Goal: Task Accomplishment & Management: Use online tool/utility

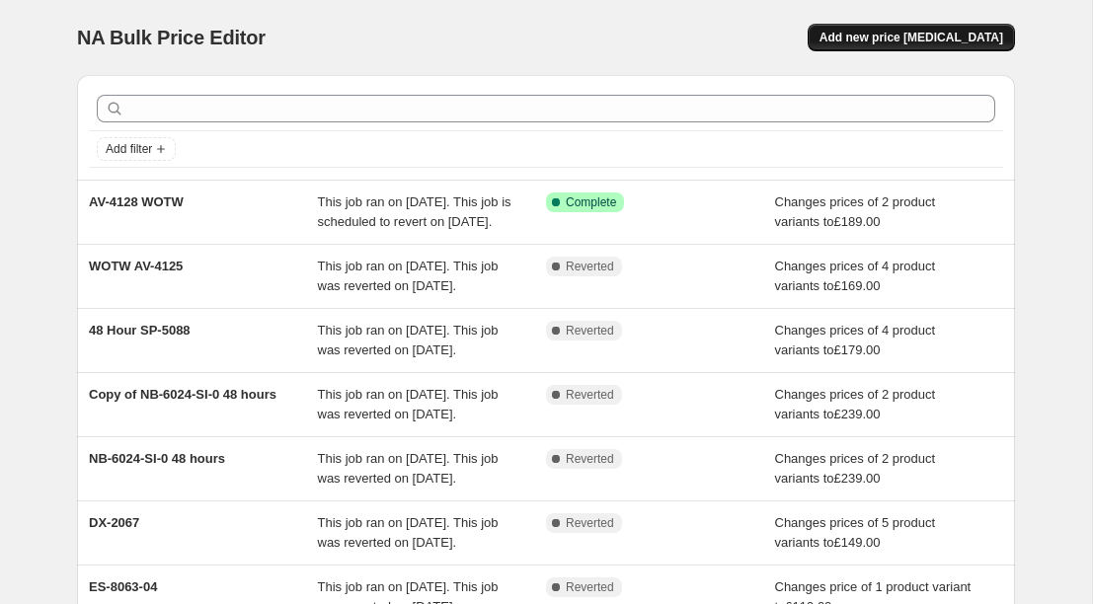
click at [967, 24] on button "Add new price [MEDICAL_DATA]" at bounding box center [911, 38] width 207 height 28
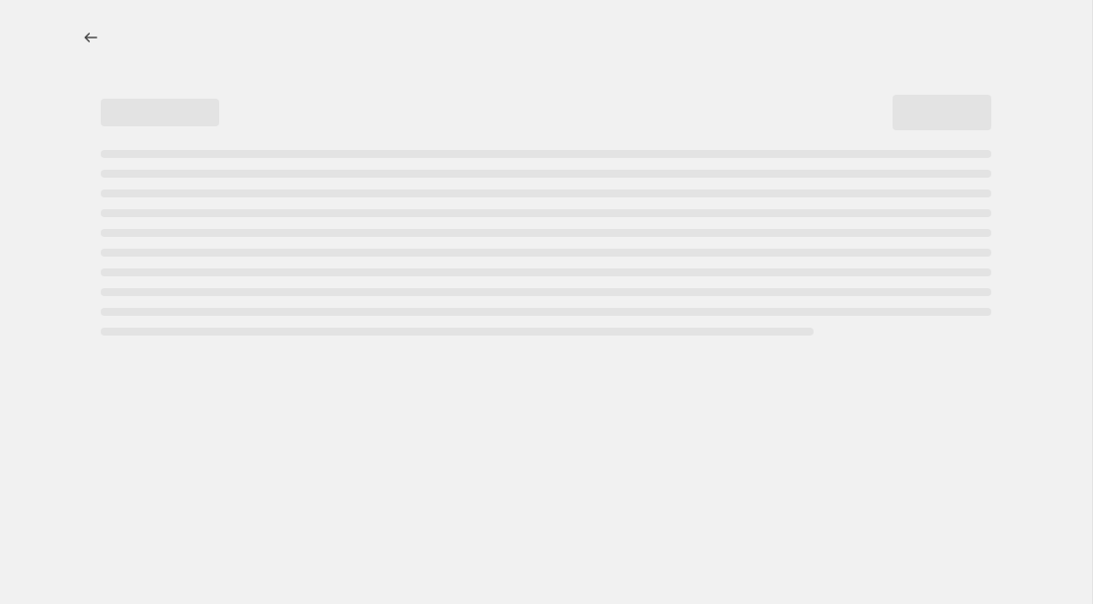
select select "percentage"
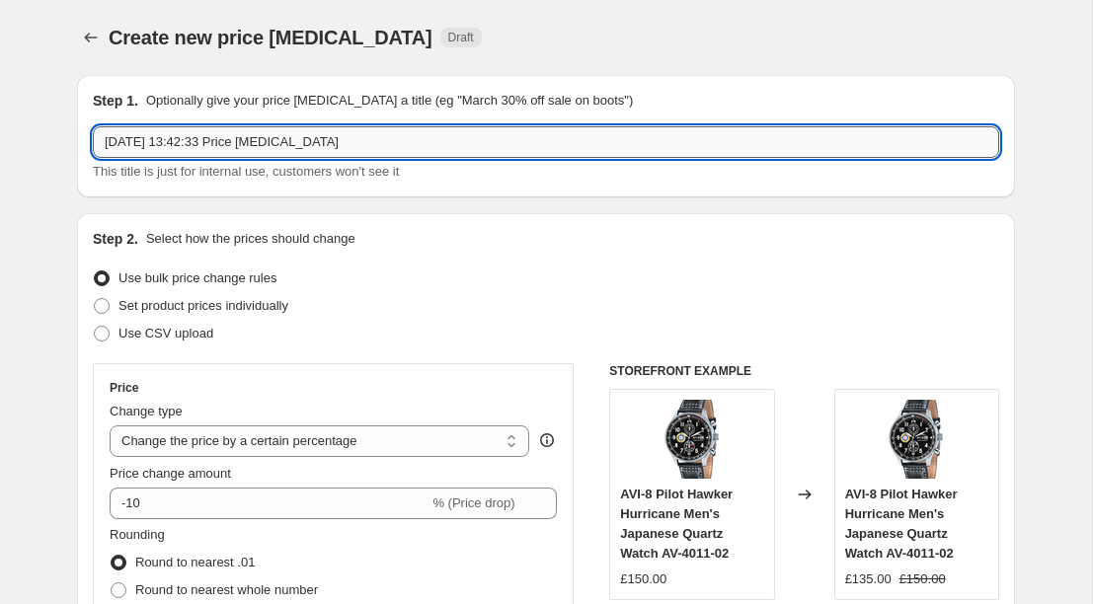
click at [304, 156] on input "[DATE] 13:42:33 Price [MEDICAL_DATA]" at bounding box center [546, 142] width 906 height 32
paste input "NB-6024-SI-05"
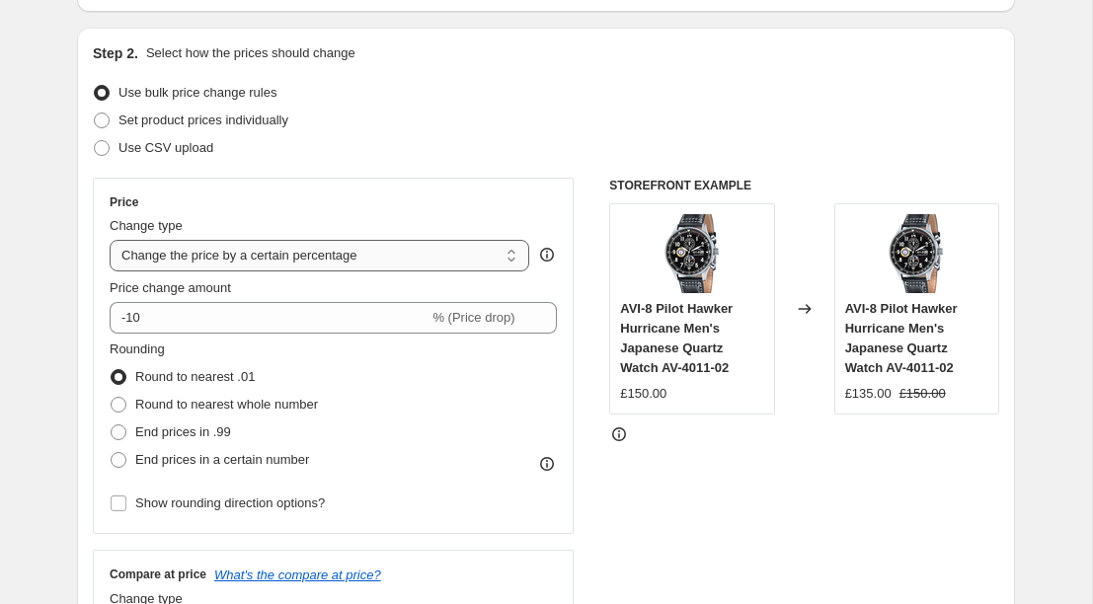
scroll to position [190, 0]
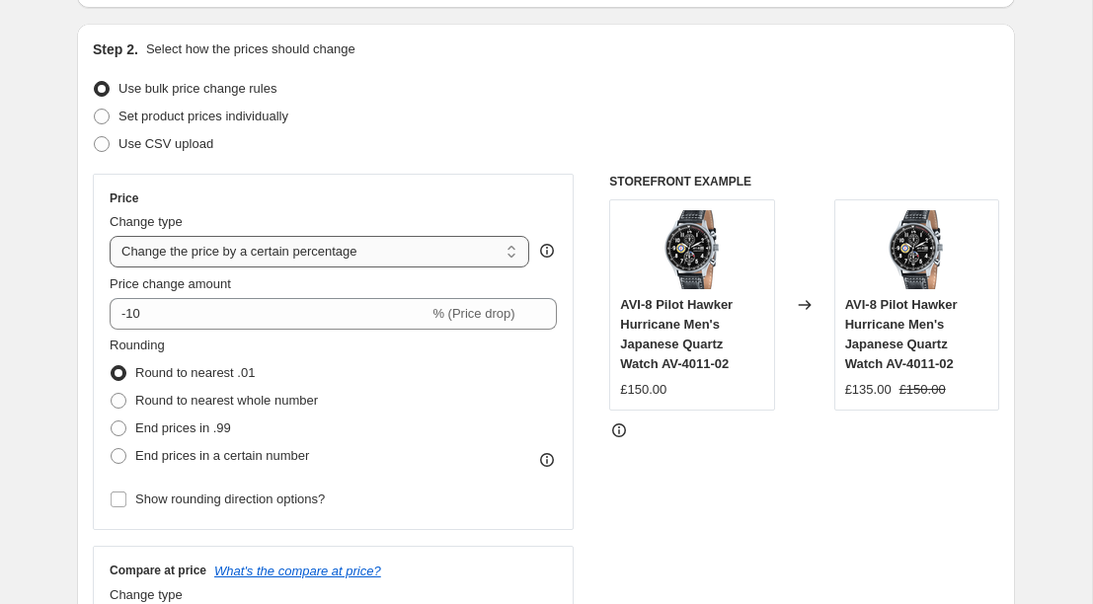
type input "NB-6024-SI-05 WOTW"
click at [260, 248] on select "Change the price to a certain amount Change the price by a certain amount Chang…" at bounding box center [320, 252] width 420 height 32
select select "to"
click at [110, 236] on select "Change the price to a certain amount Change the price by a certain amount Chang…" at bounding box center [320, 252] width 420 height 32
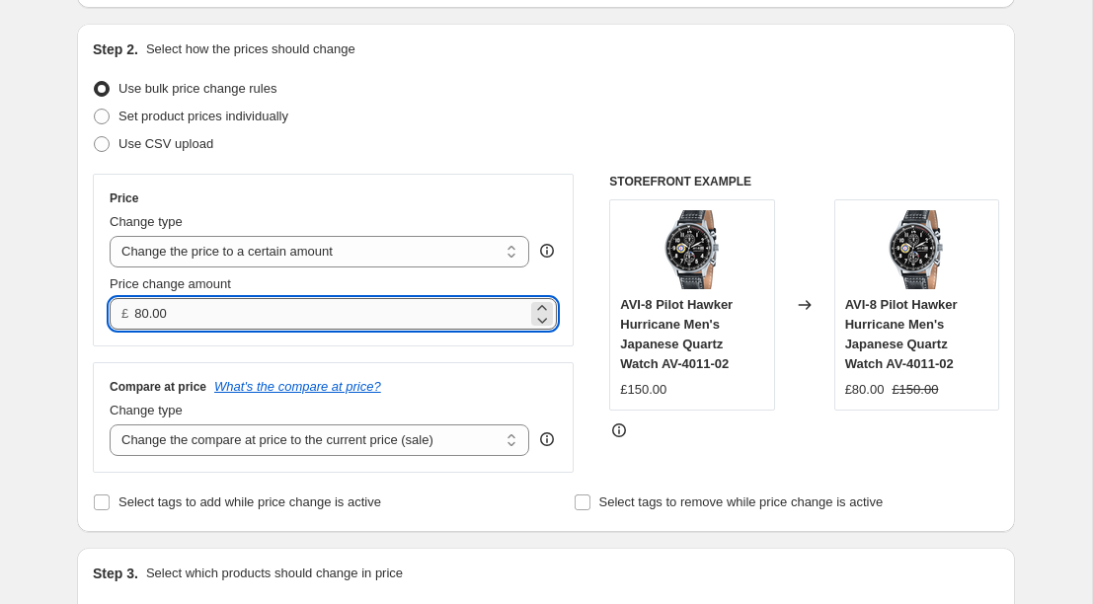
click at [249, 312] on input "80.00" at bounding box center [330, 314] width 392 height 32
type input "238.81"
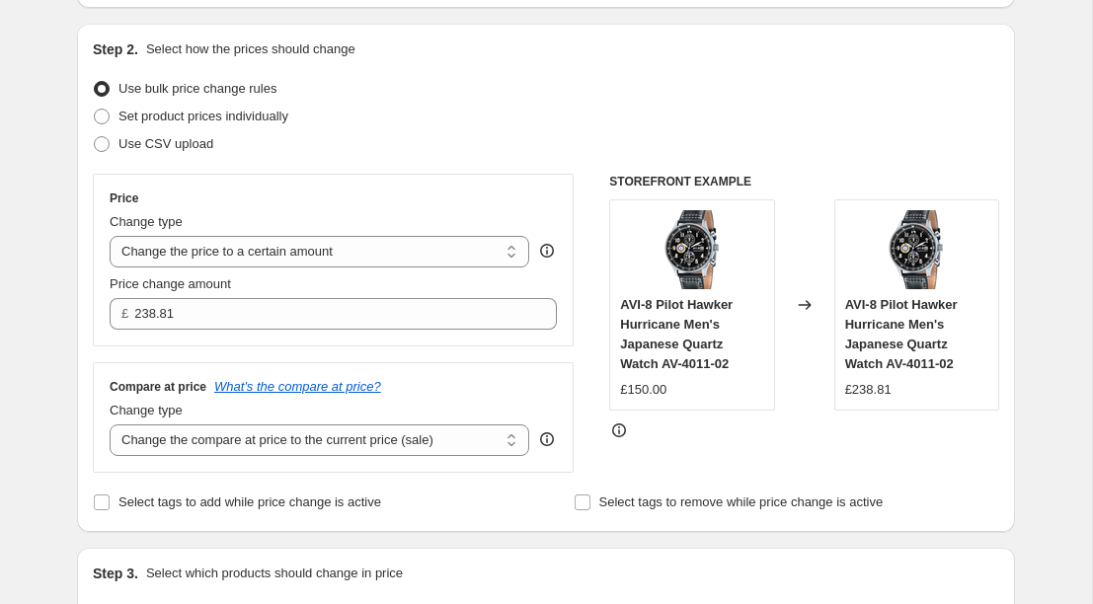
click at [270, 458] on div "Compare at price What's the compare at price? Change type Change the compare at…" at bounding box center [333, 417] width 481 height 111
click at [269, 448] on select "Change the compare at price to the current price (sale) Change the compare at p…" at bounding box center [320, 441] width 420 height 32
select select "no_change"
click at [110, 425] on select "Change the compare at price to the current price (sale) Change the compare at p…" at bounding box center [320, 441] width 420 height 32
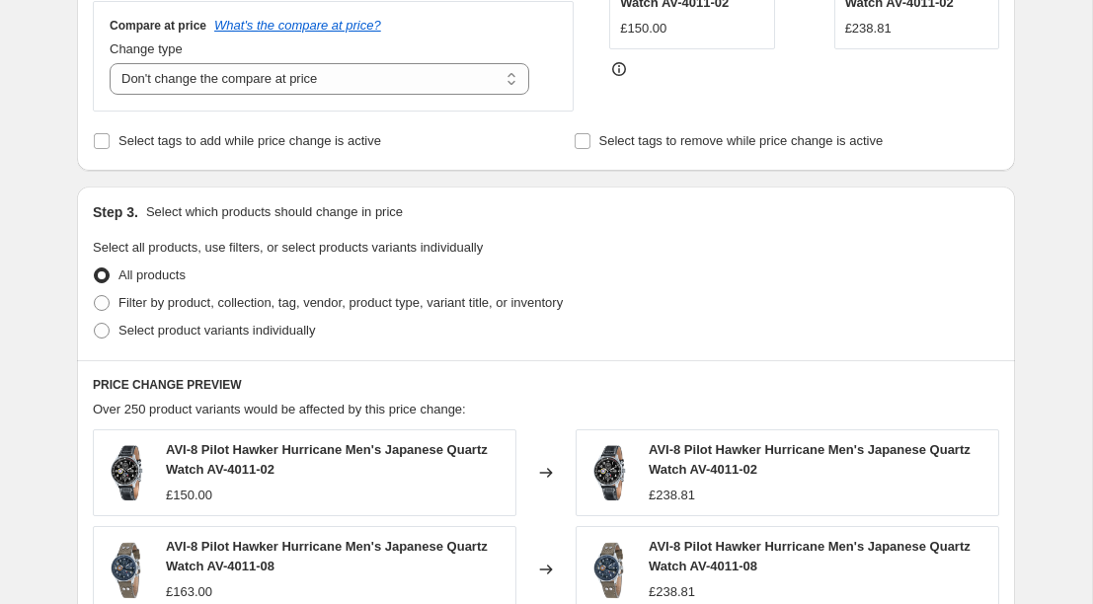
scroll to position [553, 0]
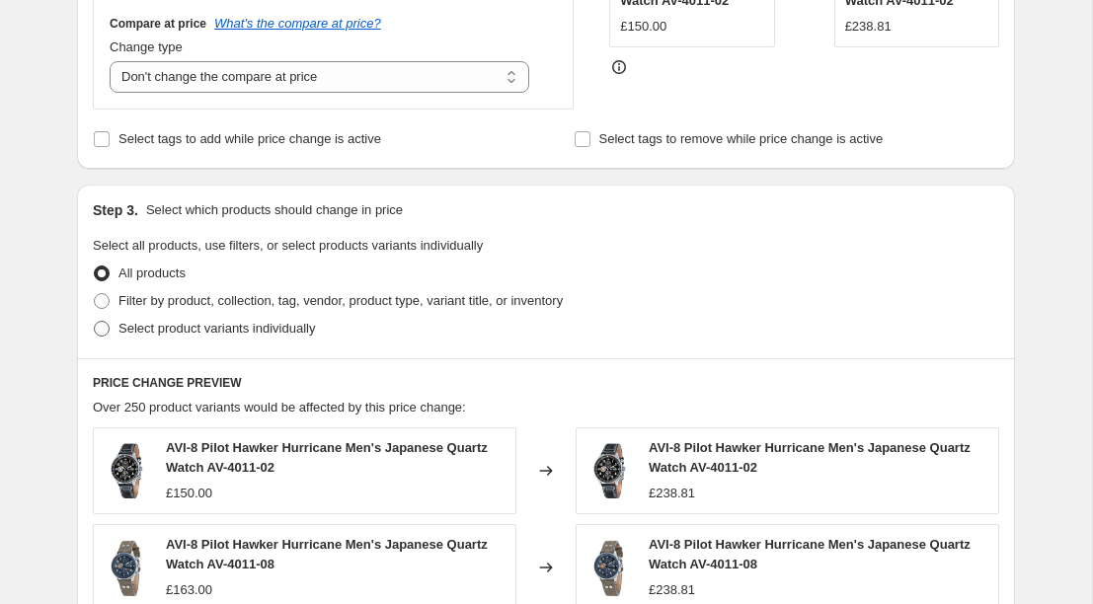
click at [151, 337] on span "Select product variants individually" at bounding box center [216, 329] width 197 height 20
click at [95, 322] on input "Select product variants individually" at bounding box center [94, 321] width 1 height 1
radio input "true"
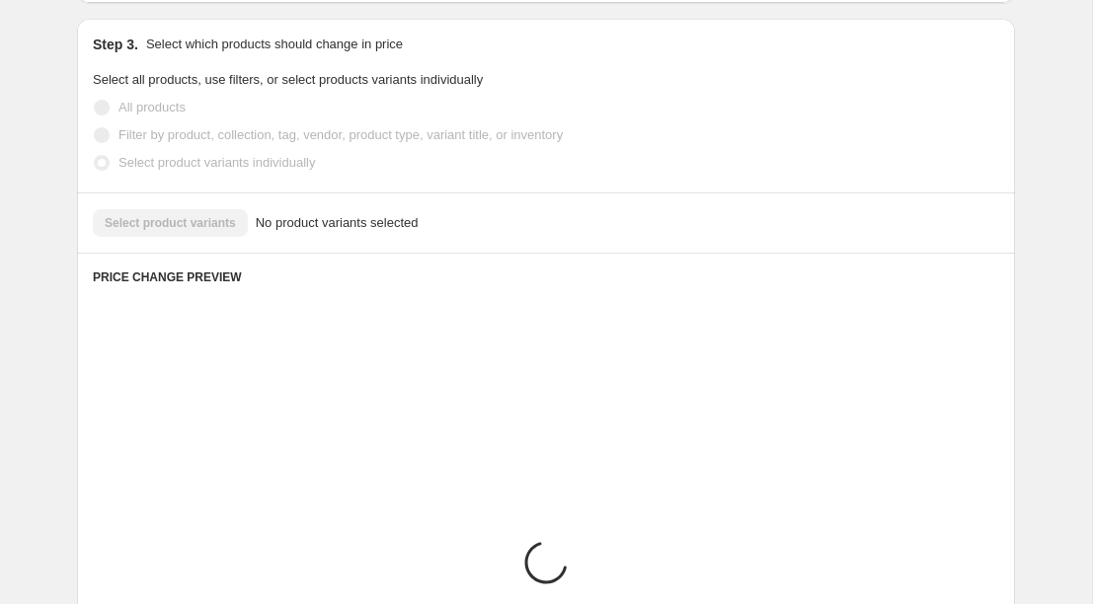
scroll to position [806, 0]
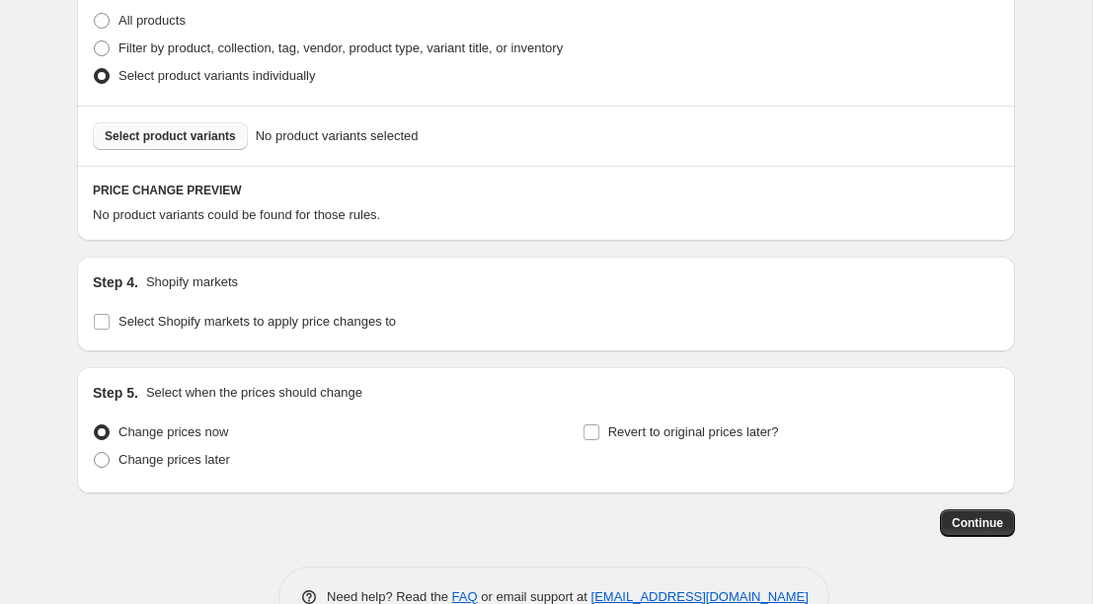
click at [187, 123] on button "Select product variants" at bounding box center [170, 136] width 155 height 28
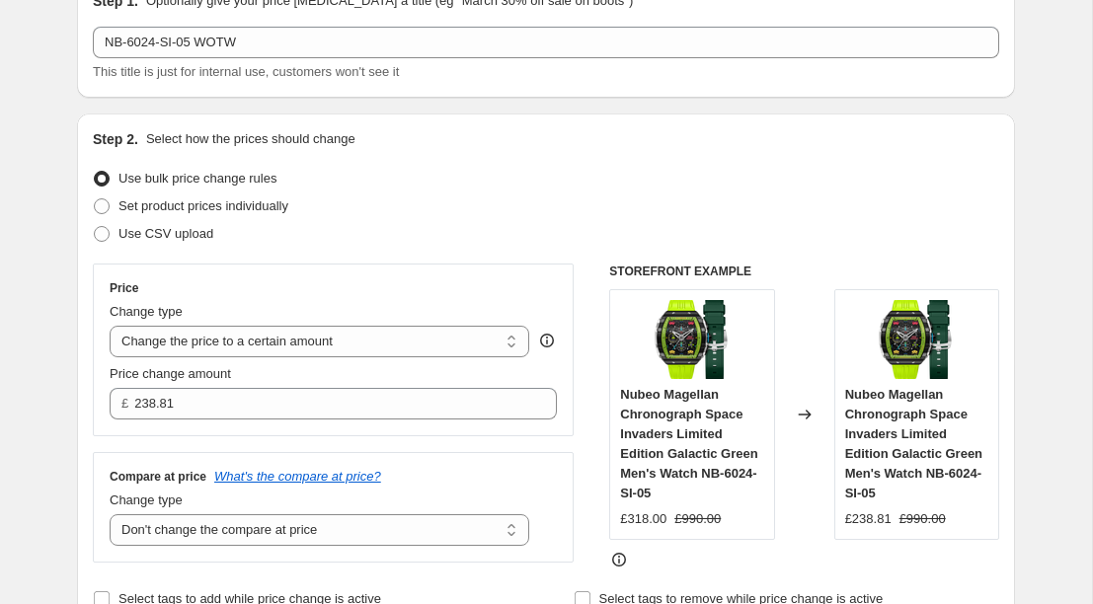
scroll to position [105, 0]
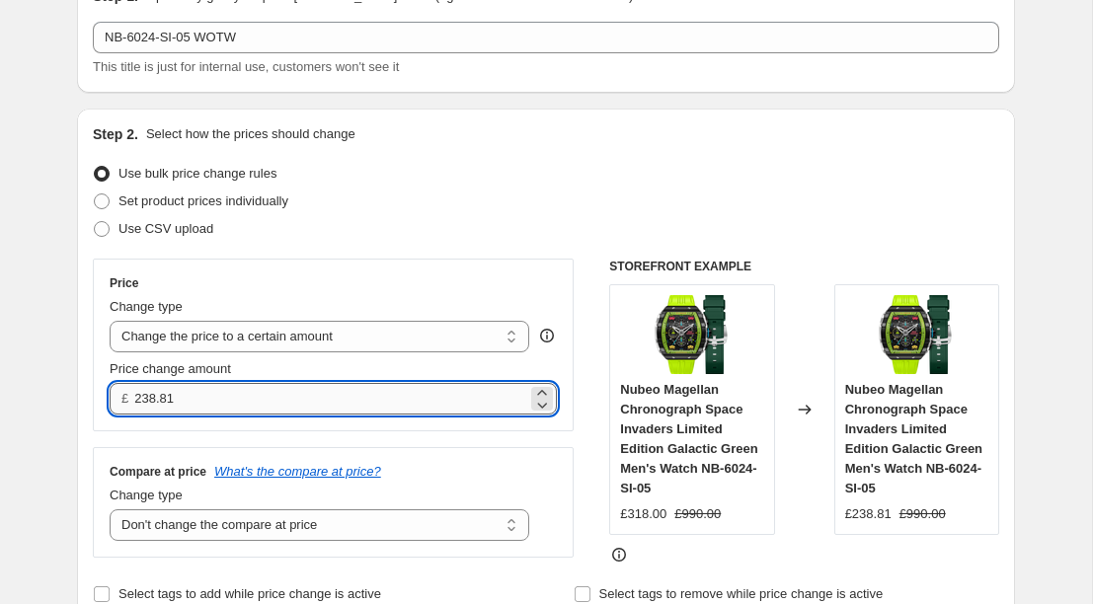
click at [207, 404] on input "238.81" at bounding box center [330, 399] width 392 height 32
type input "239.00"
click at [526, 198] on div "Set product prices individually" at bounding box center [546, 202] width 906 height 28
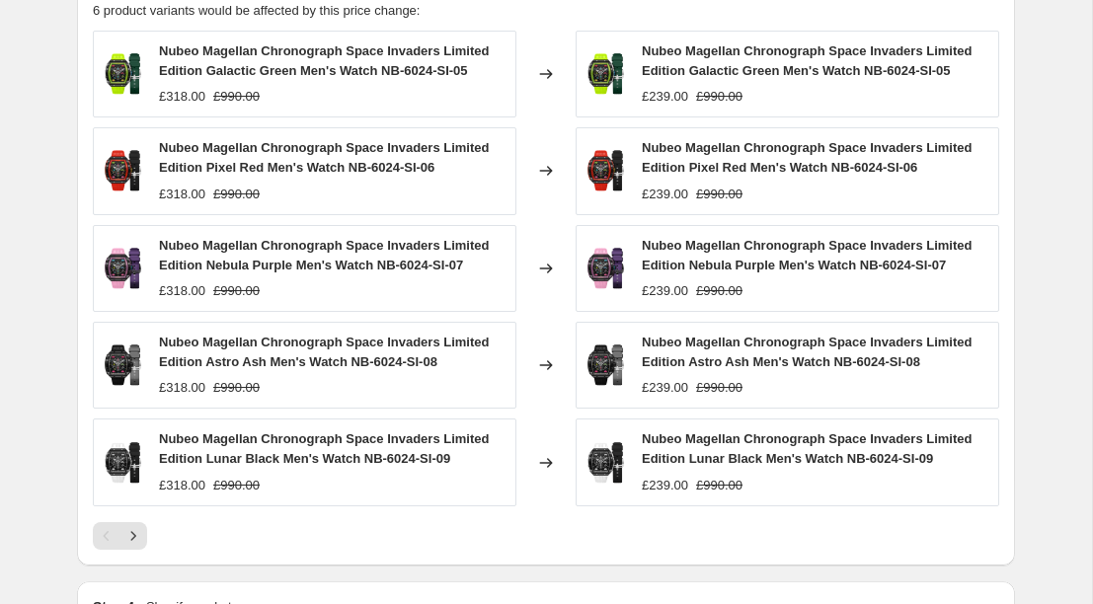
scroll to position [1395, 0]
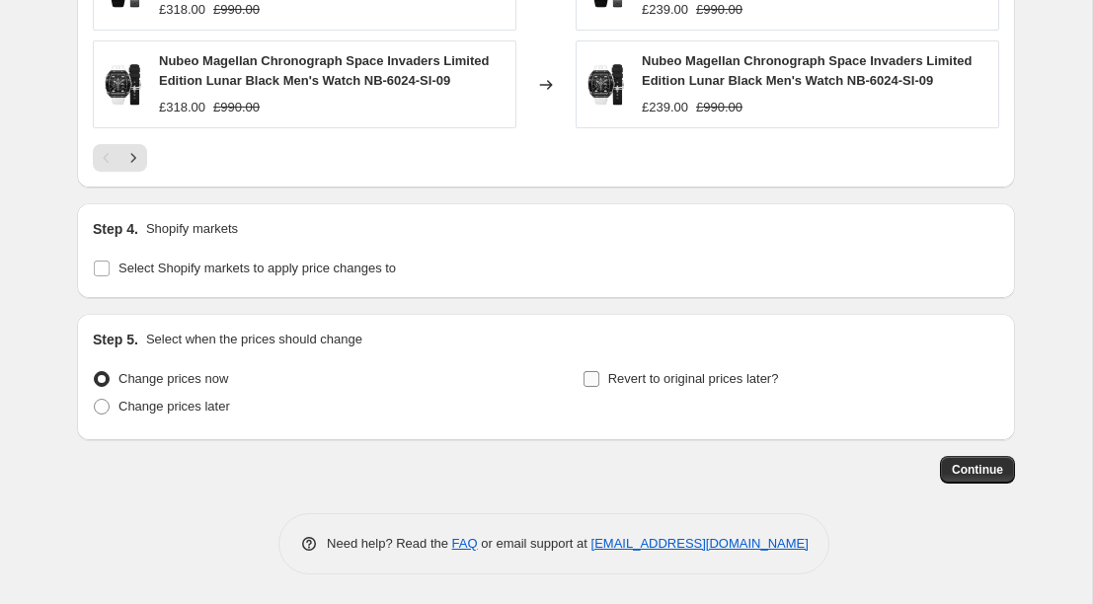
click at [644, 370] on span "Revert to original prices later?" at bounding box center [693, 379] width 171 height 20
click at [599, 371] on input "Revert to original prices later?" at bounding box center [592, 379] width 16 height 16
checkbox input "true"
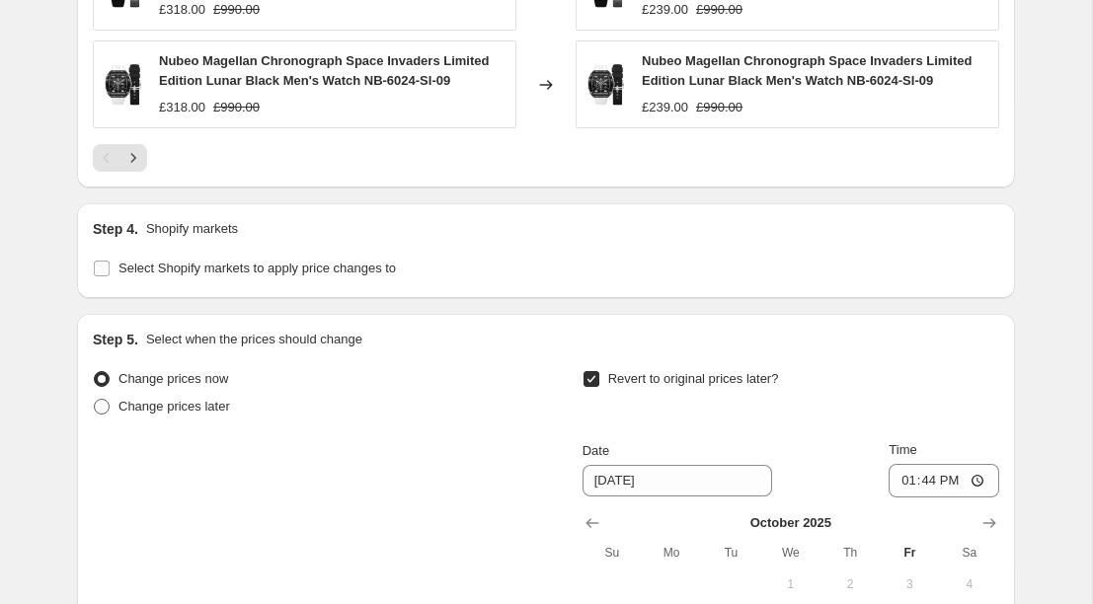
click at [194, 411] on span "Change prices later" at bounding box center [174, 406] width 112 height 15
click at [95, 400] on input "Change prices later" at bounding box center [94, 399] width 1 height 1
radio input "true"
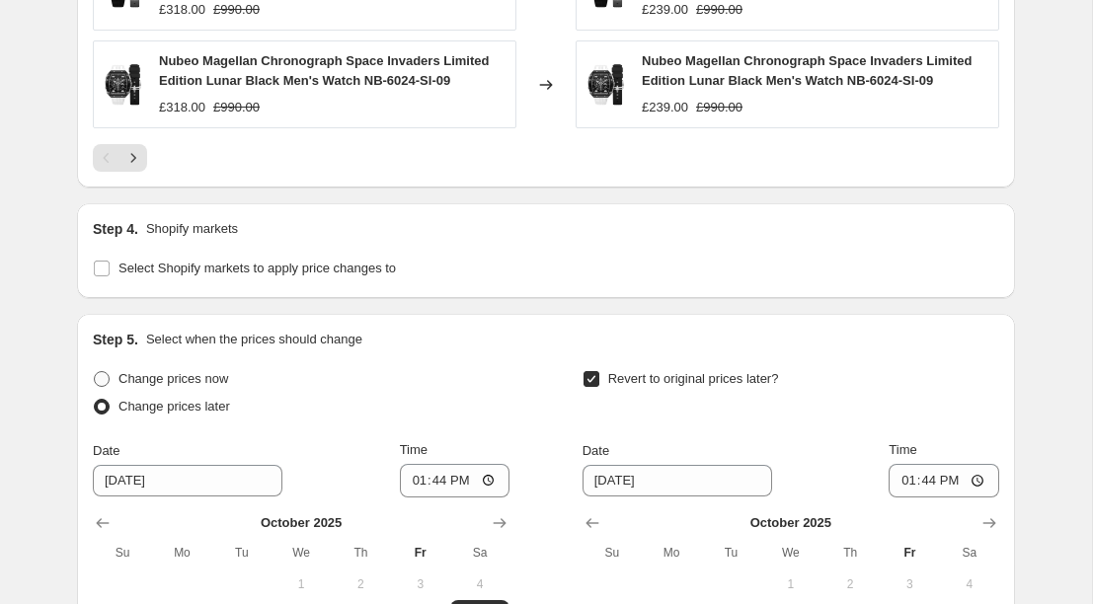
click at [189, 378] on span "Change prices now" at bounding box center [173, 378] width 110 height 15
click at [95, 372] on input "Change prices now" at bounding box center [94, 371] width 1 height 1
radio input "true"
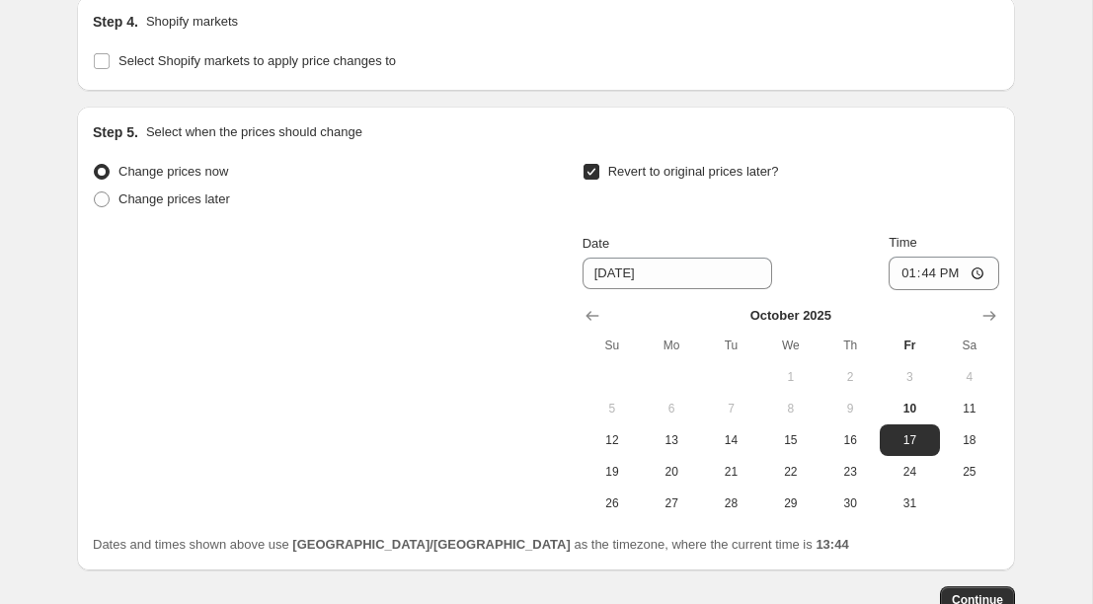
scroll to position [1621, 0]
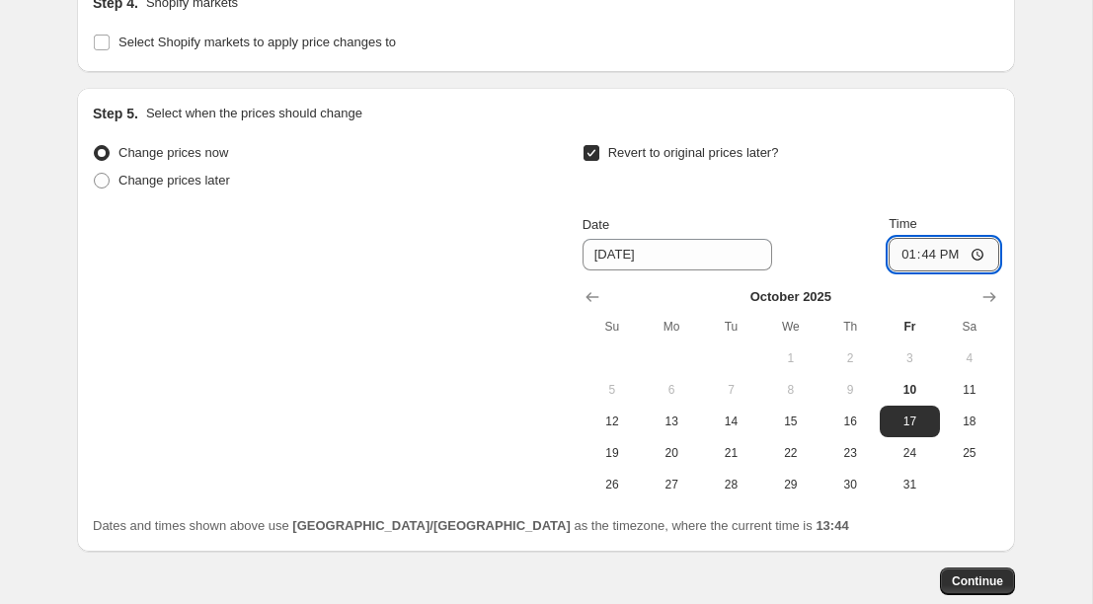
click at [979, 254] on input "13:44" at bounding box center [944, 255] width 111 height 34
type input "23:59"
click at [838, 232] on div "Date [DATE] Time 23:59" at bounding box center [791, 242] width 417 height 57
click at [976, 582] on span "Continue" at bounding box center [977, 582] width 51 height 16
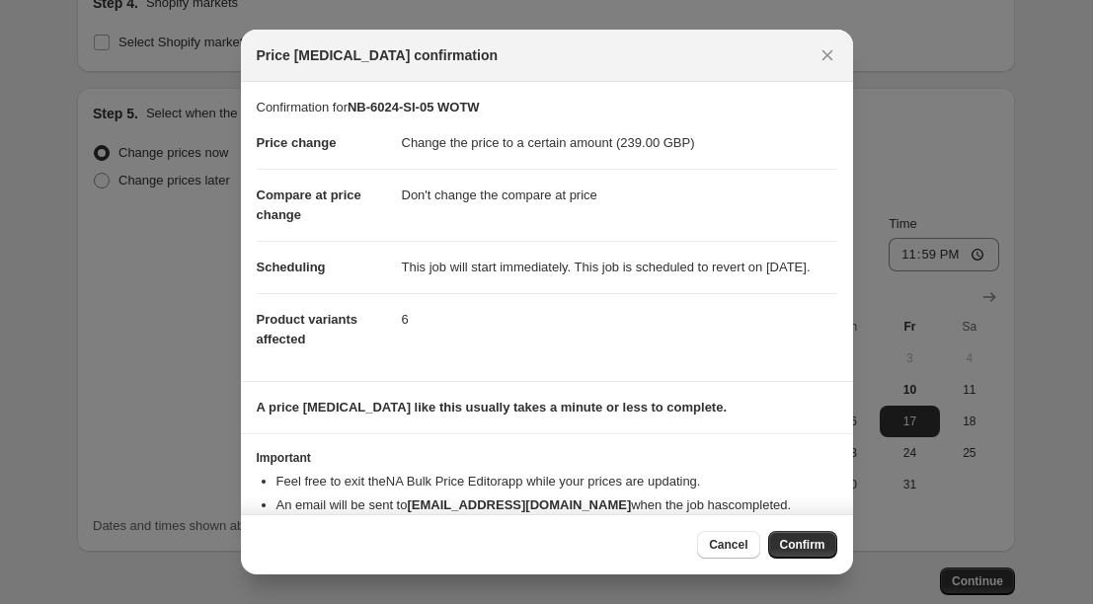
drag, startPoint x: 502, startPoint y: 295, endPoint x: 392, endPoint y: 262, distance: 114.6
click at [392, 262] on dl "Price change Change the price to a certain amount (239.00 GBP) Compare at price…" at bounding box center [547, 242] width 581 height 248
copy dl "This job will start immediately. This job is scheduled to revert on [DATE]."
click at [787, 550] on span "Confirm" at bounding box center [802, 545] width 45 height 16
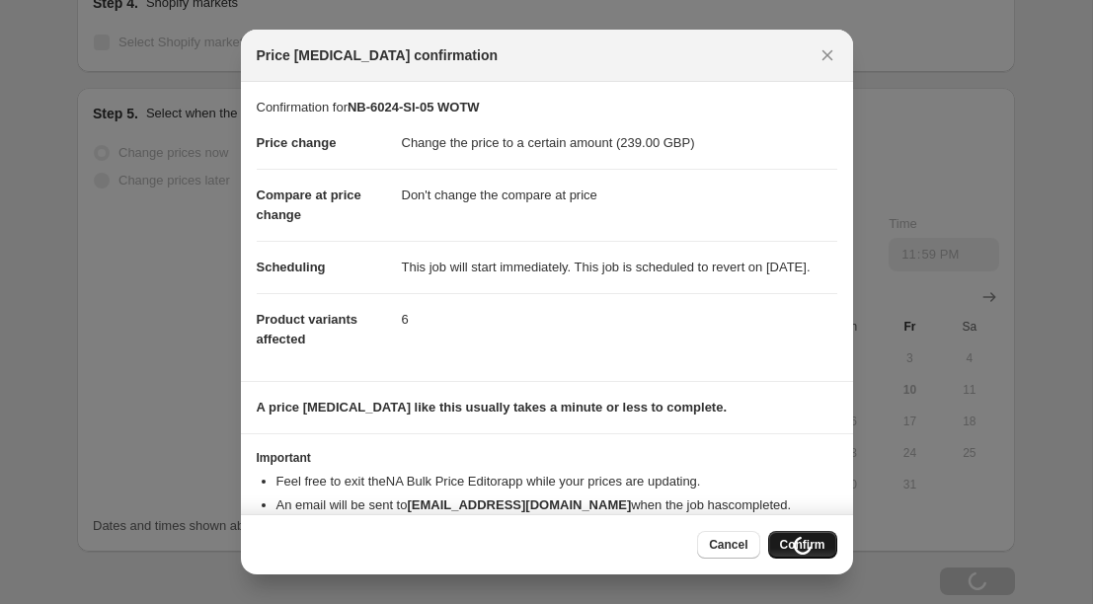
type input "NB-6024-SI-05 WOTW"
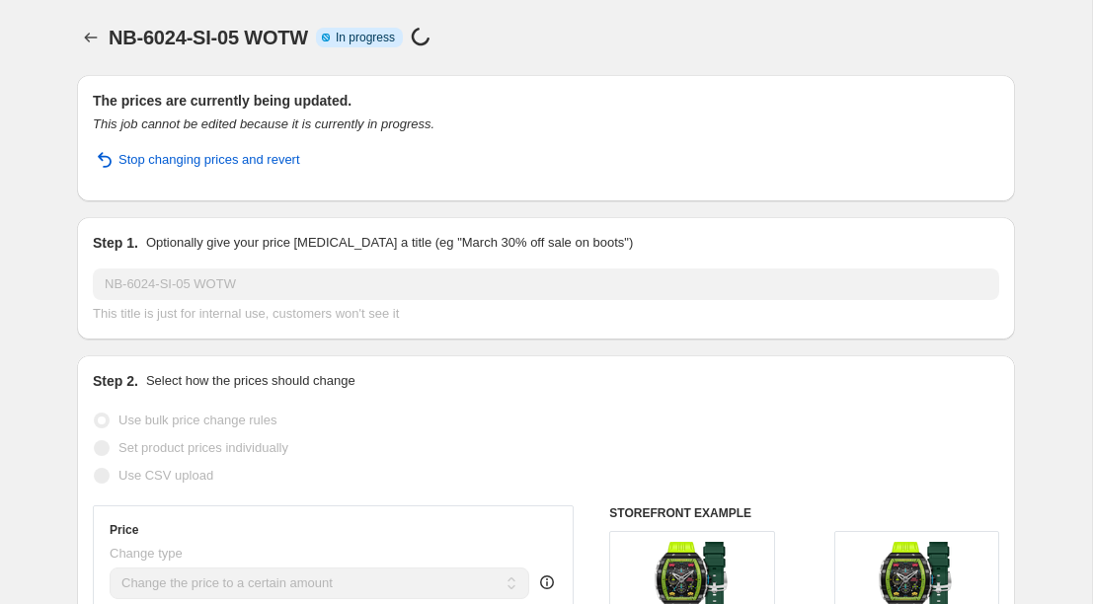
select select "no_change"
